Goal: Transaction & Acquisition: Purchase product/service

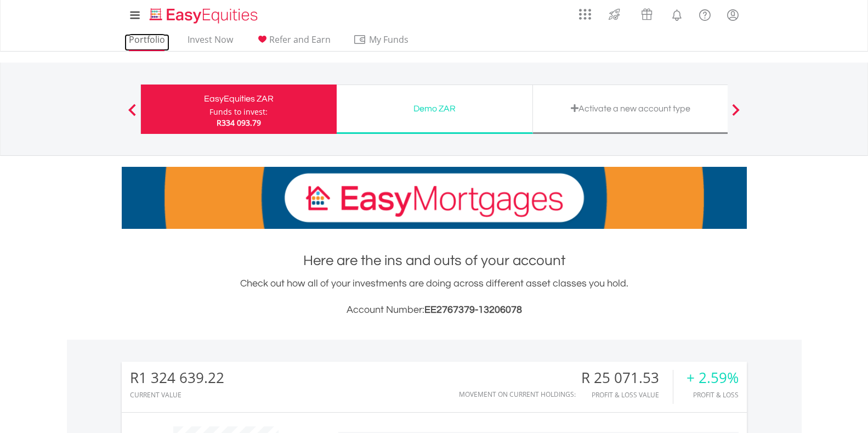
click at [139, 36] on link "Portfolio" at bounding box center [146, 42] width 45 height 17
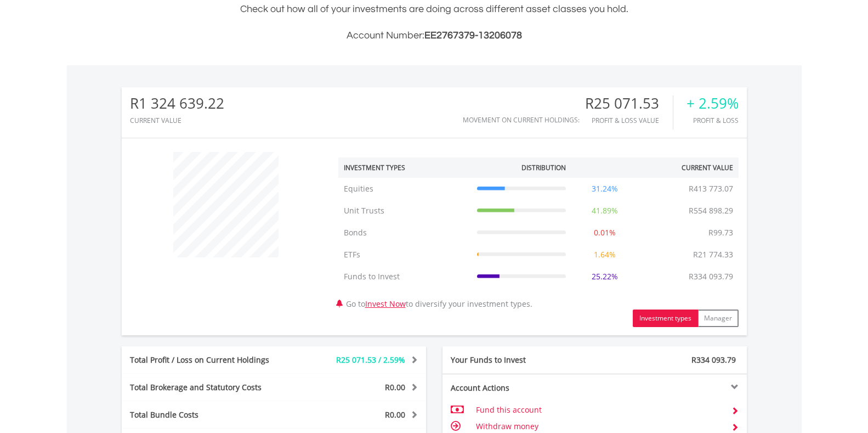
scroll to position [561, 0]
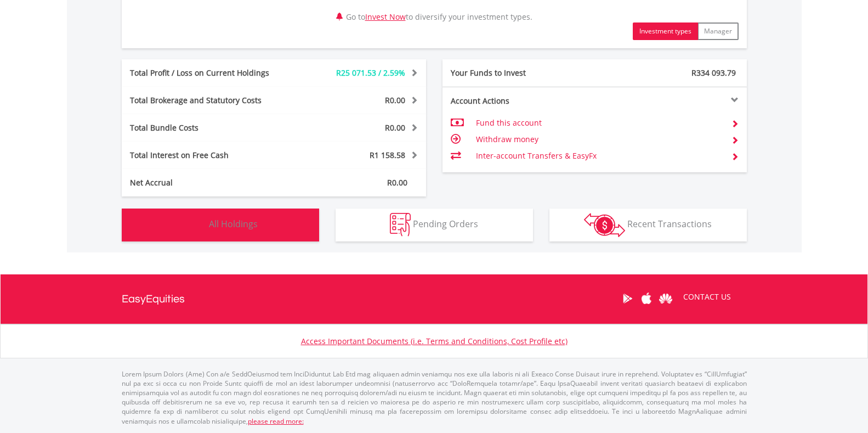
click at [230, 219] on span "All Holdings" at bounding box center [233, 224] width 49 height 12
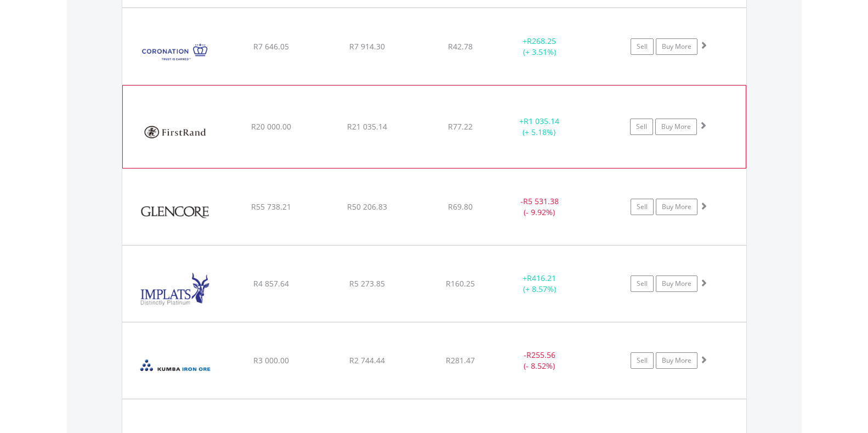
scroll to position [1328, 0]
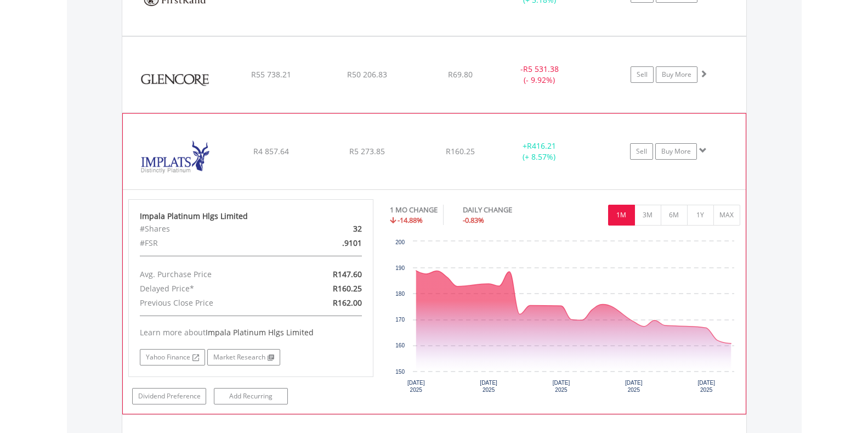
scroll to position [1548, 0]
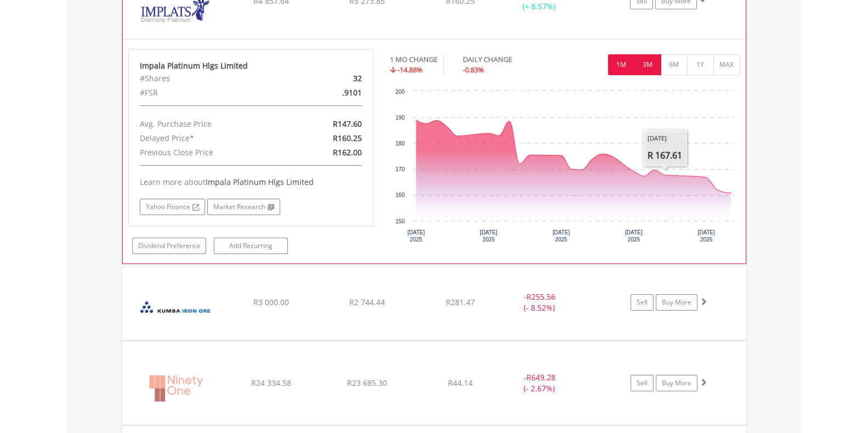
click at [649, 67] on button "3M" at bounding box center [647, 64] width 27 height 21
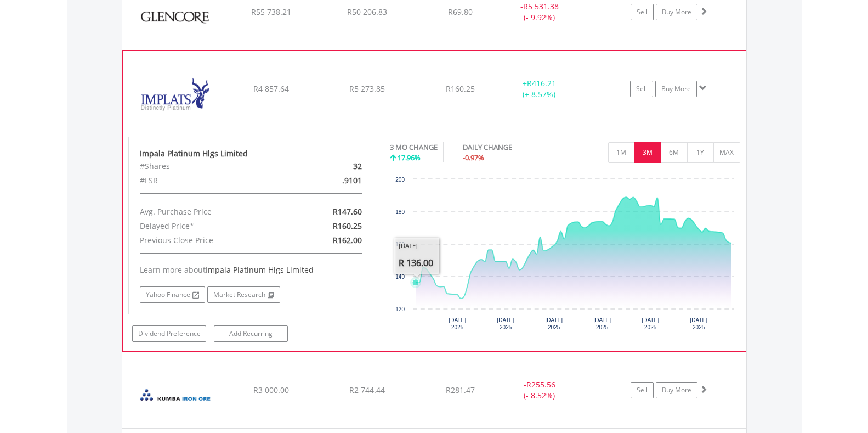
scroll to position [1438, 0]
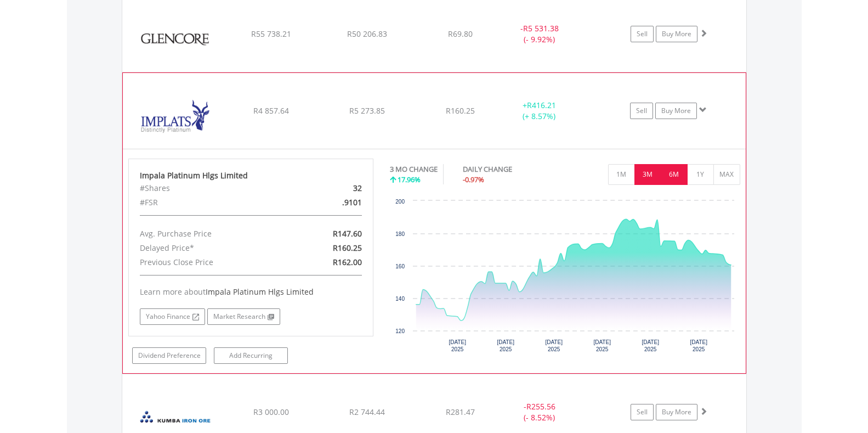
click at [678, 172] on button "6M" at bounding box center [674, 174] width 27 height 21
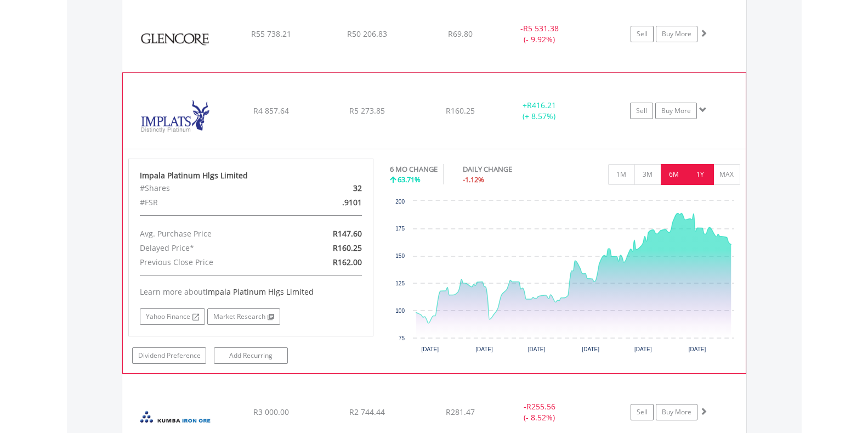
click at [706, 177] on button "1Y" at bounding box center [700, 174] width 27 height 21
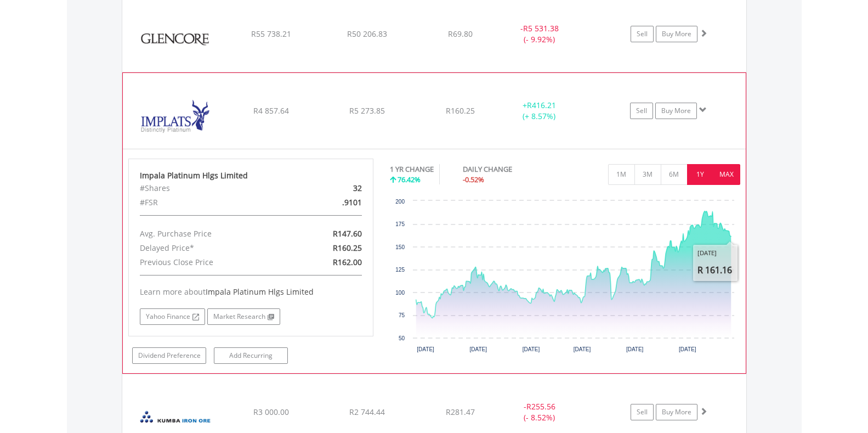
click at [732, 171] on button "MAX" at bounding box center [726, 174] width 27 height 21
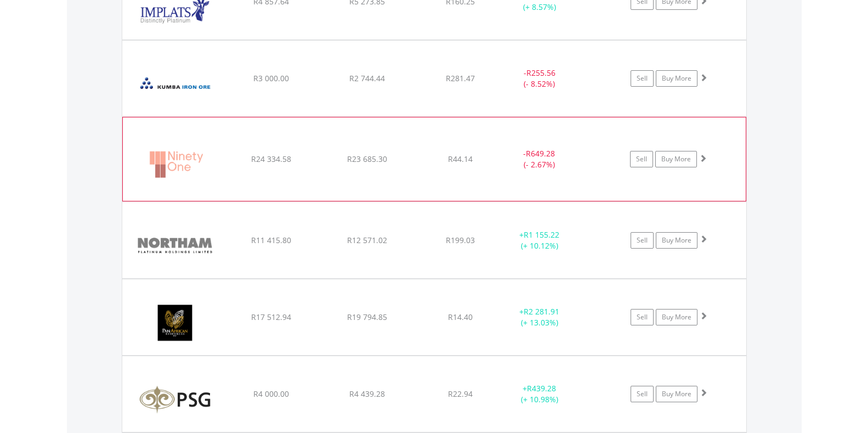
scroll to position [1548, 0]
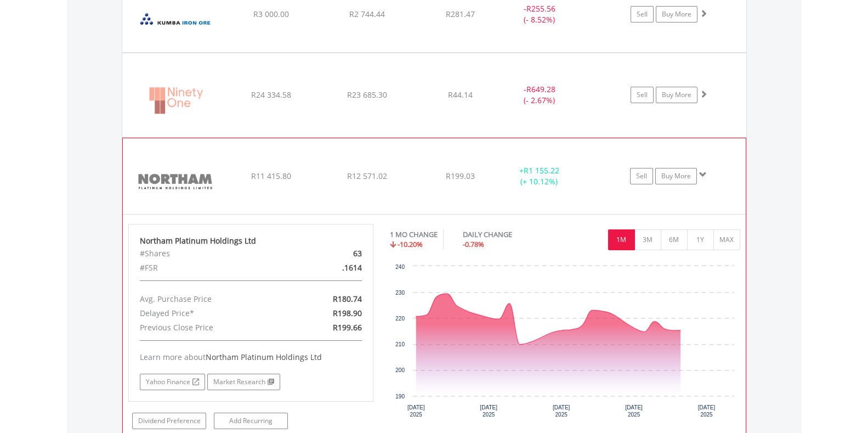
scroll to position [1712, 0]
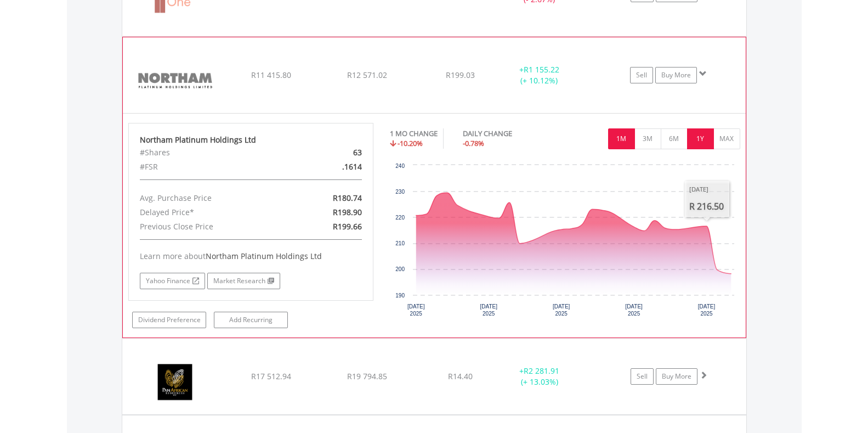
click at [700, 138] on button "1Y" at bounding box center [700, 138] width 27 height 21
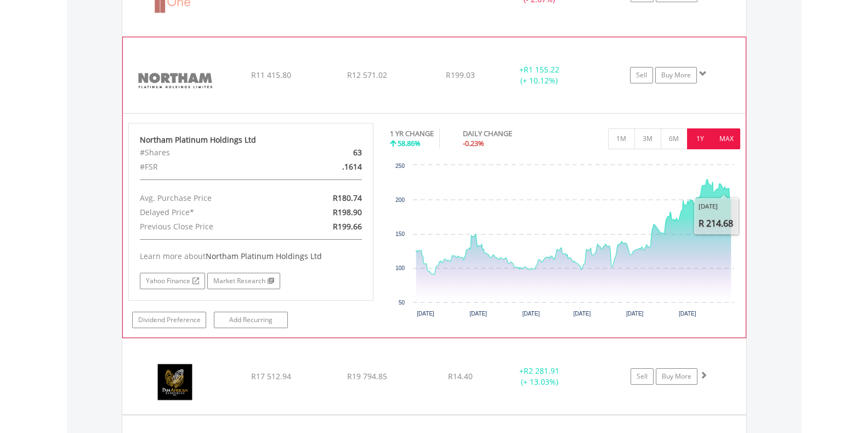
click at [725, 141] on button "MAX" at bounding box center [726, 138] width 27 height 21
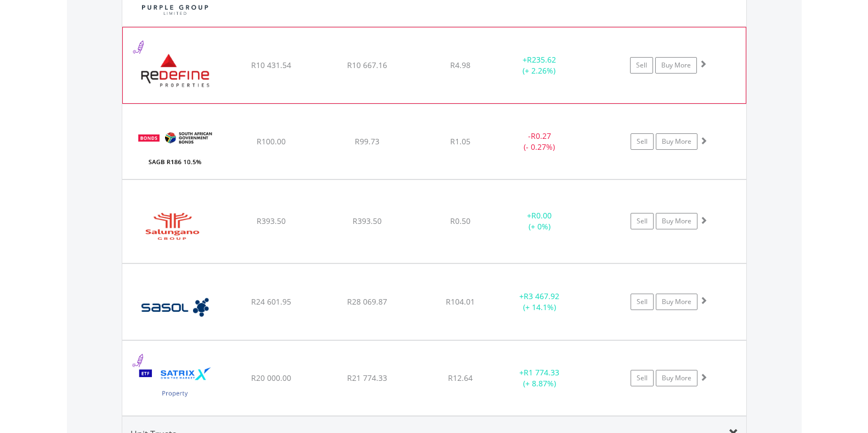
scroll to position [2041, 0]
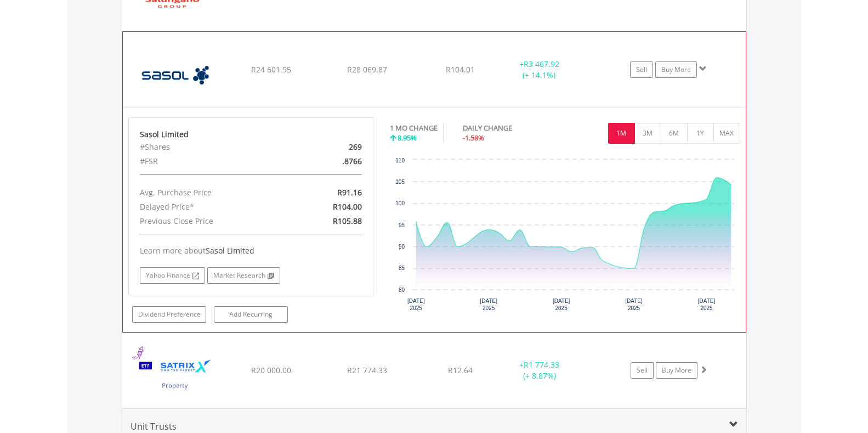
scroll to position [2151, 0]
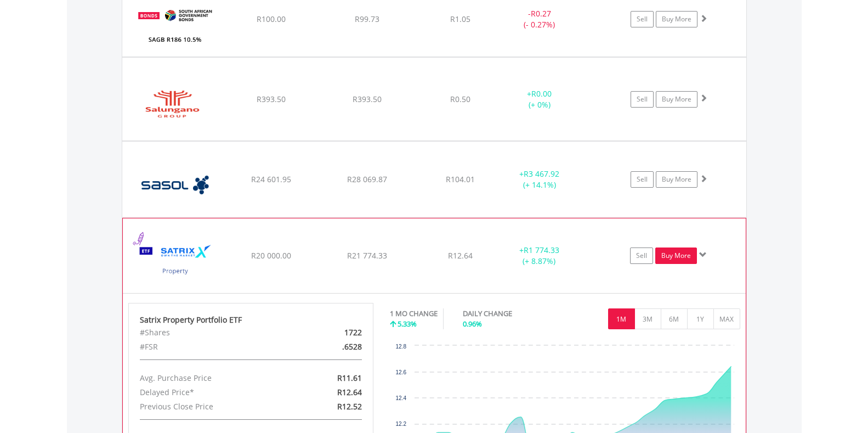
click at [682, 249] on link "Buy More" at bounding box center [676, 255] width 42 height 16
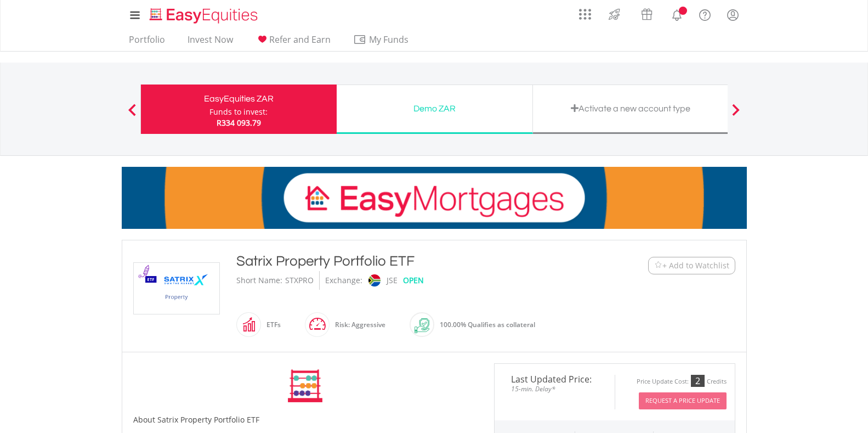
scroll to position [274, 0]
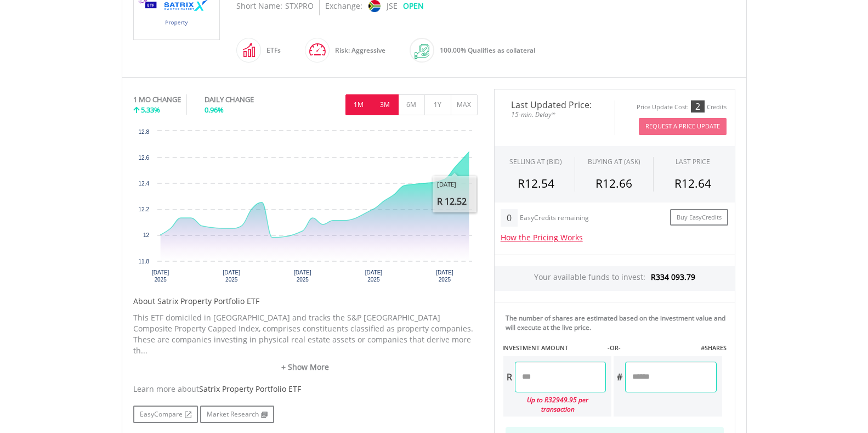
click at [379, 104] on button "3M" at bounding box center [385, 104] width 27 height 21
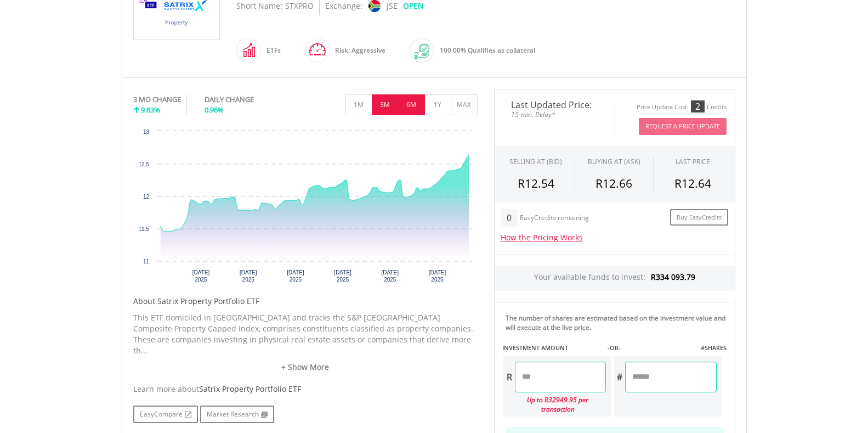
click at [407, 100] on button "6M" at bounding box center [411, 104] width 27 height 21
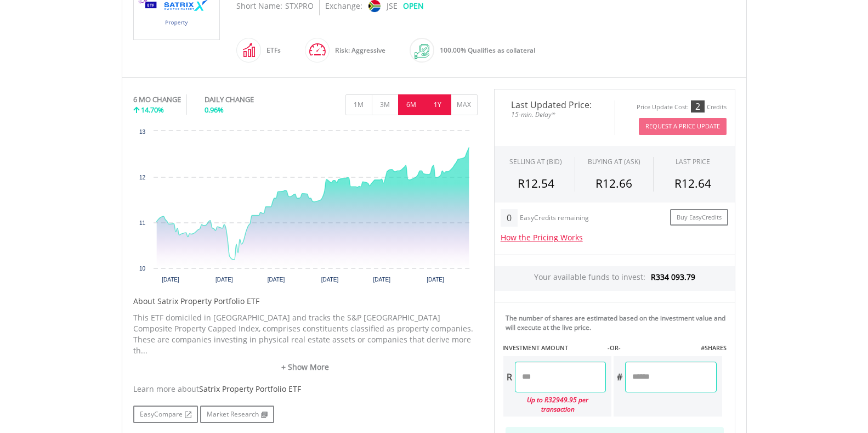
click at [436, 101] on button "1Y" at bounding box center [437, 104] width 27 height 21
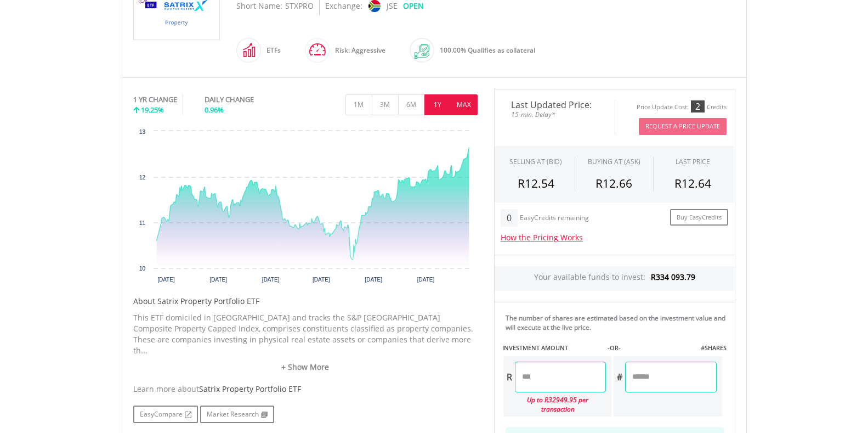
click at [463, 102] on button "MAX" at bounding box center [464, 104] width 27 height 21
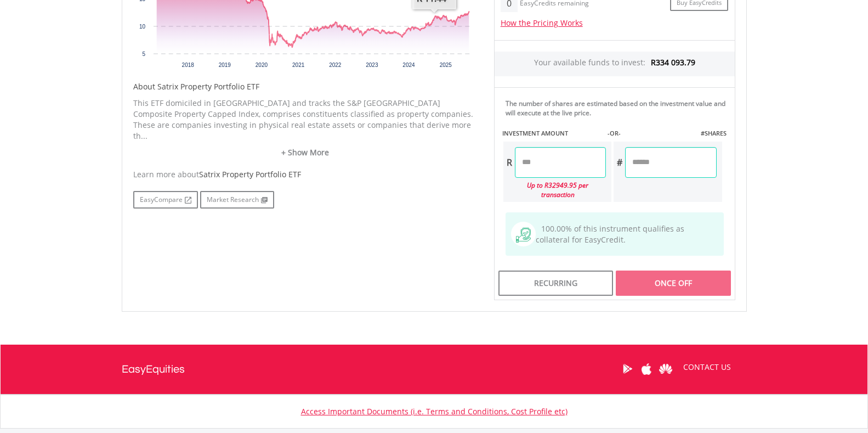
scroll to position [494, 0]
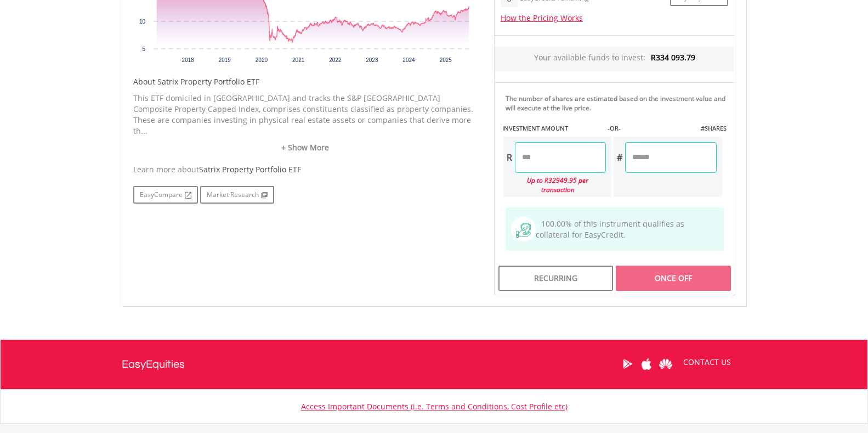
click at [541, 152] on input "number" at bounding box center [560, 157] width 91 height 31
click at [796, 135] on body "My Investments Invest Now New Listings Sell My Recurring Investments Pending Or…" at bounding box center [434, 6] width 868 height 1001
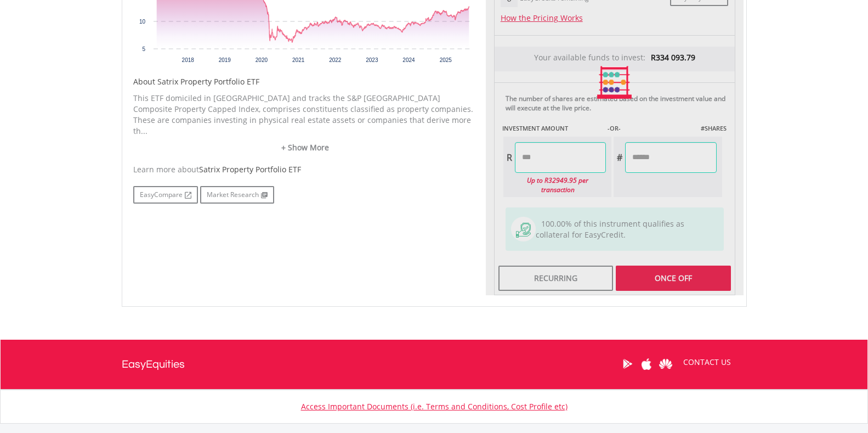
type input "********"
type input "*********"
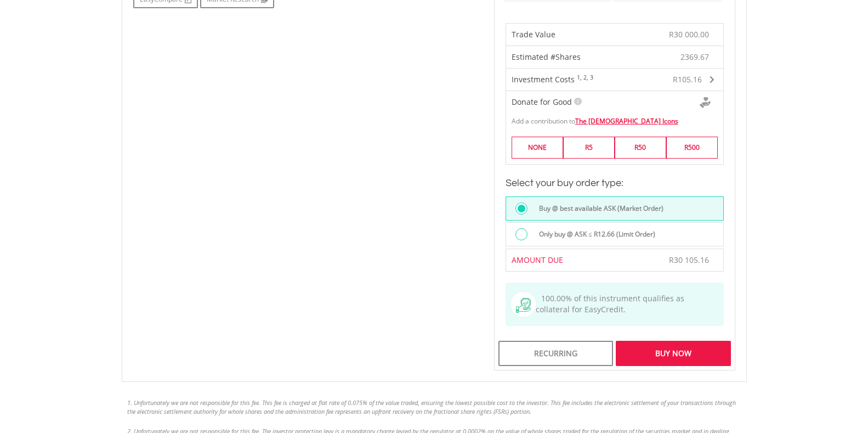
scroll to position [713, 0]
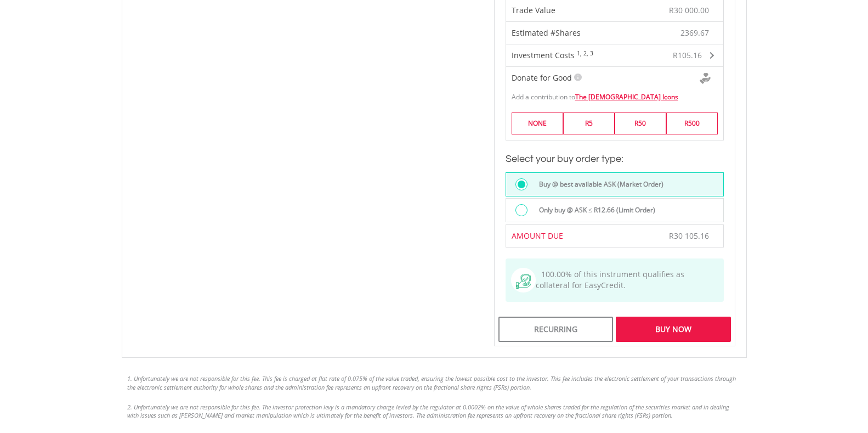
click at [678, 212] on div "Only buy @ ASK ≤ R12.66 (Limit Order)" at bounding box center [615, 210] width 218 height 24
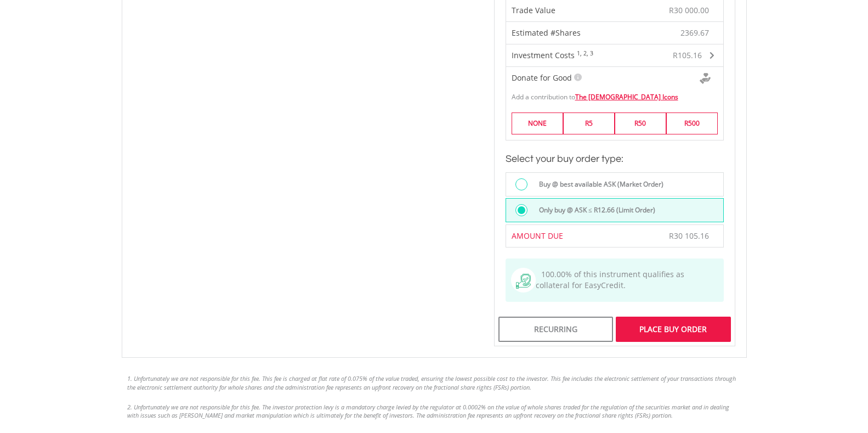
click at [523, 178] on div at bounding box center [521, 184] width 12 height 12
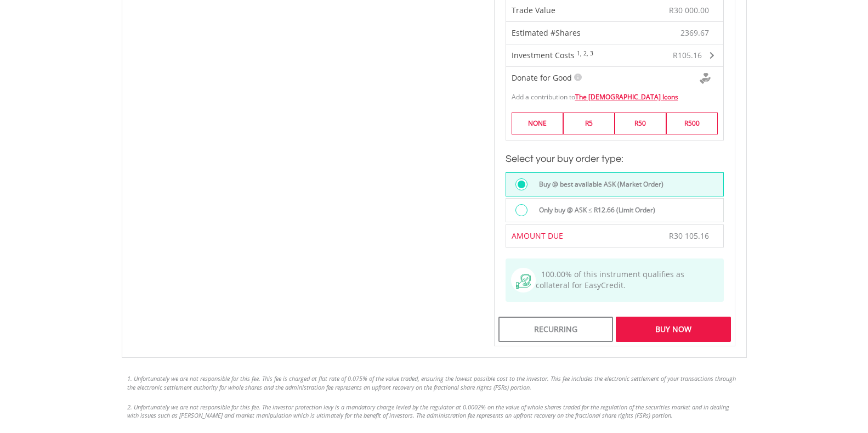
click at [668, 316] on div "Buy Now" at bounding box center [673, 328] width 115 height 25
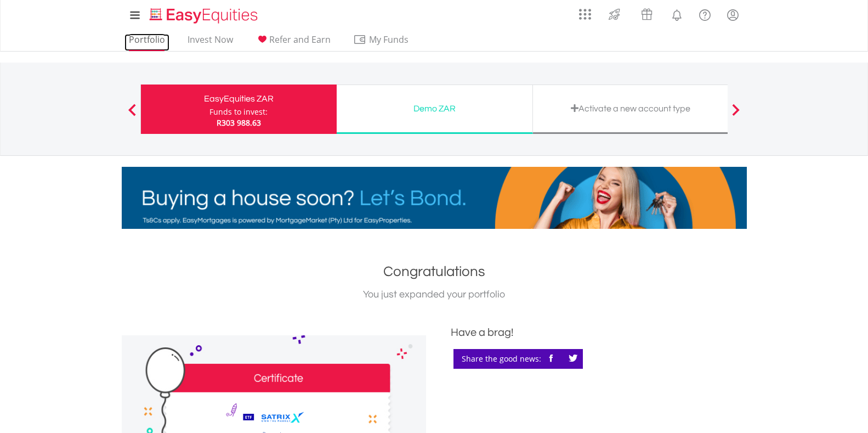
click at [138, 39] on link "Portfolio" at bounding box center [146, 42] width 45 height 17
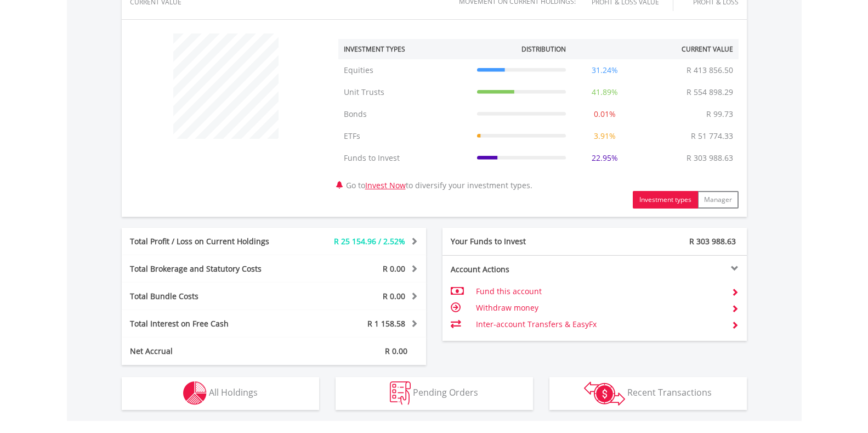
scroll to position [561, 0]
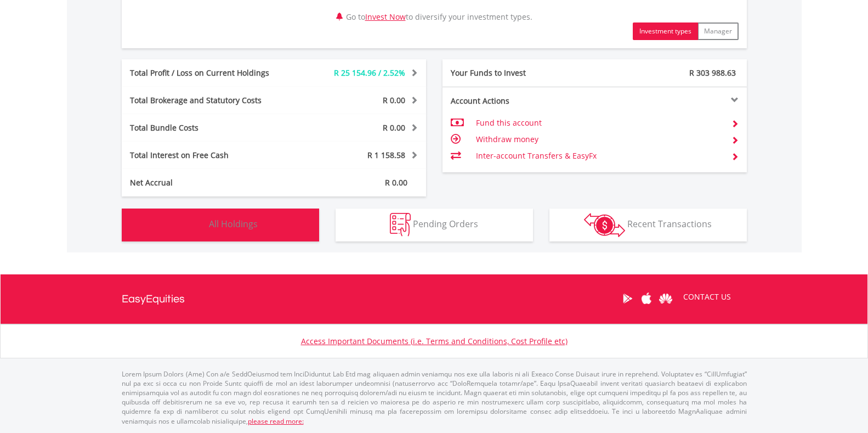
click at [254, 226] on span "All Holdings" at bounding box center [233, 224] width 49 height 12
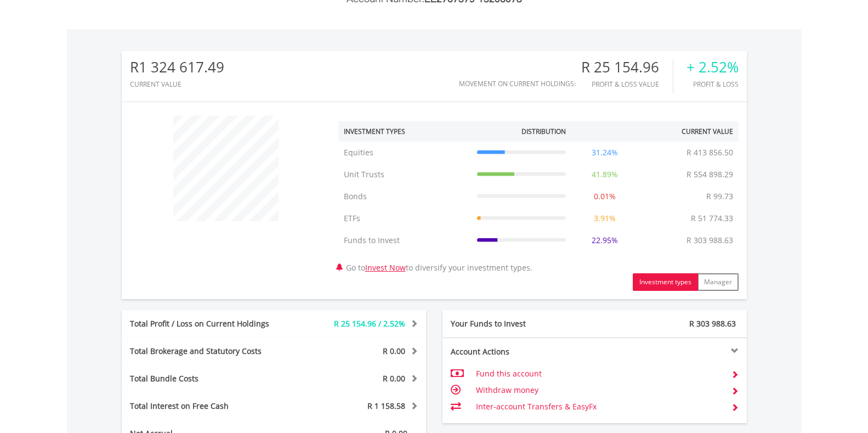
scroll to position [0, 0]
